Goal: Task Accomplishment & Management: Manage account settings

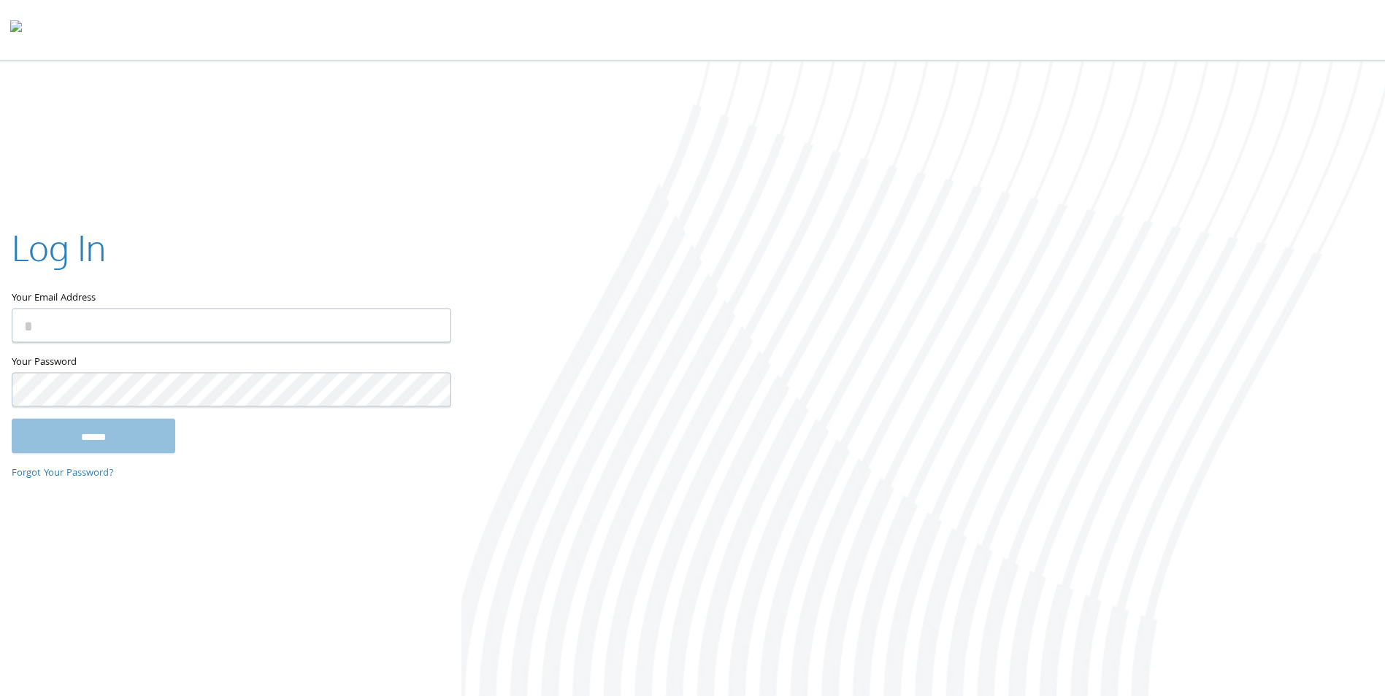
type input "**********"
click at [109, 447] on input "******" at bounding box center [94, 436] width 164 height 35
type input "**********"
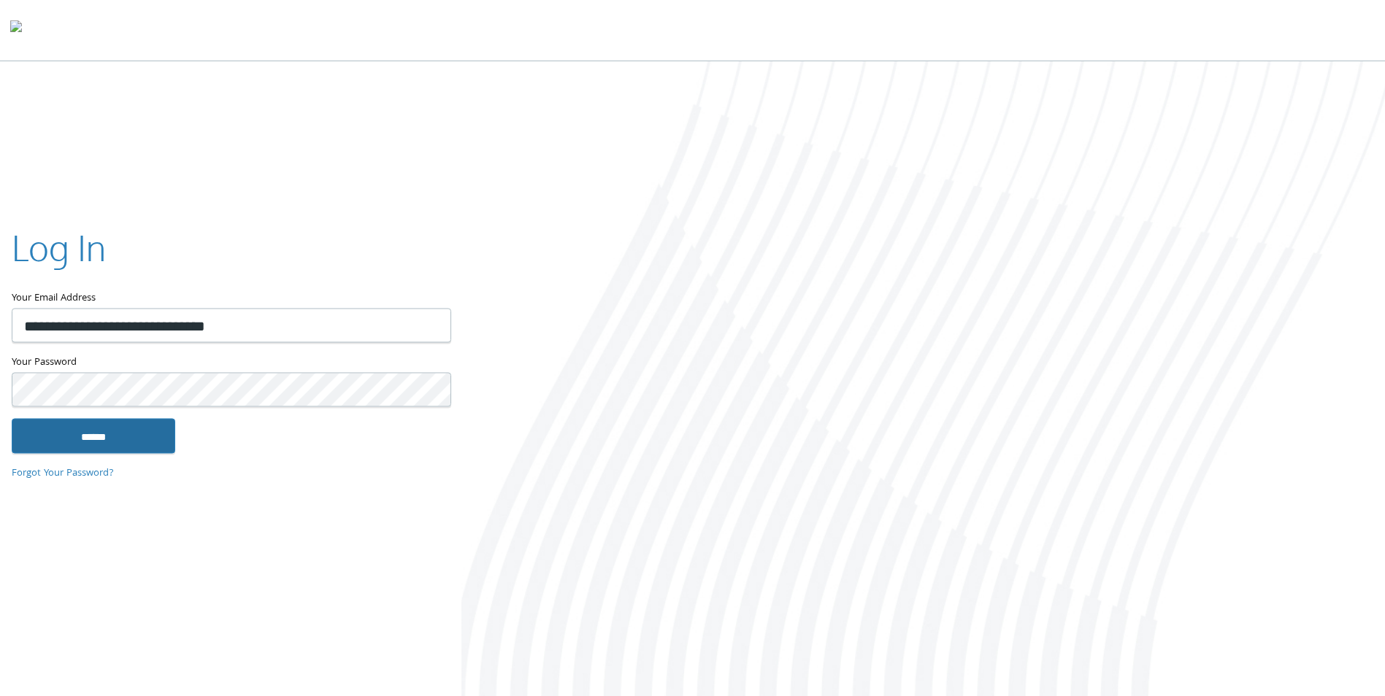
click at [47, 434] on input "******" at bounding box center [94, 436] width 164 height 35
